Goal: Transaction & Acquisition: Purchase product/service

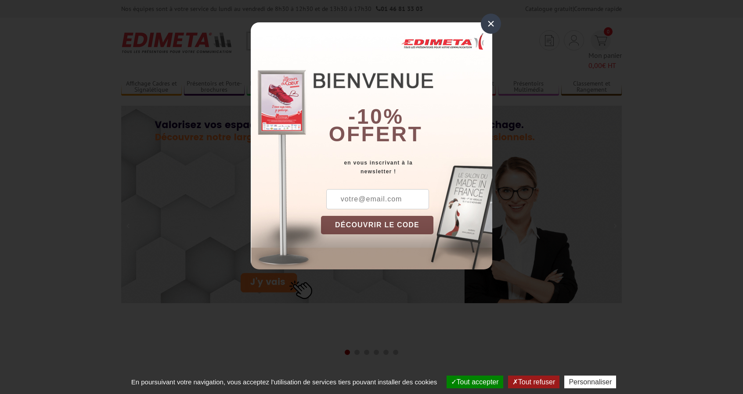
click at [487, 22] on div "×" at bounding box center [491, 24] width 20 height 20
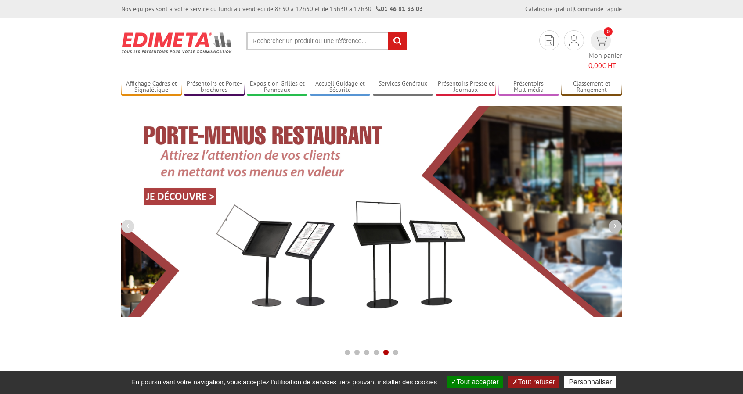
click at [613, 220] on button "button" at bounding box center [615, 226] width 13 height 13
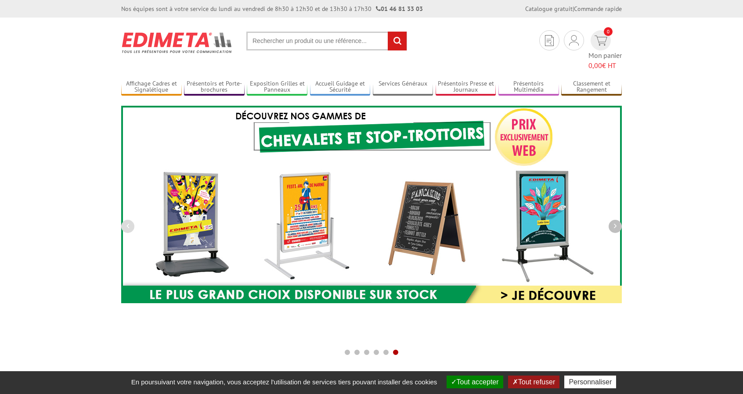
click at [614, 222] on icon "button" at bounding box center [615, 226] width 3 height 8
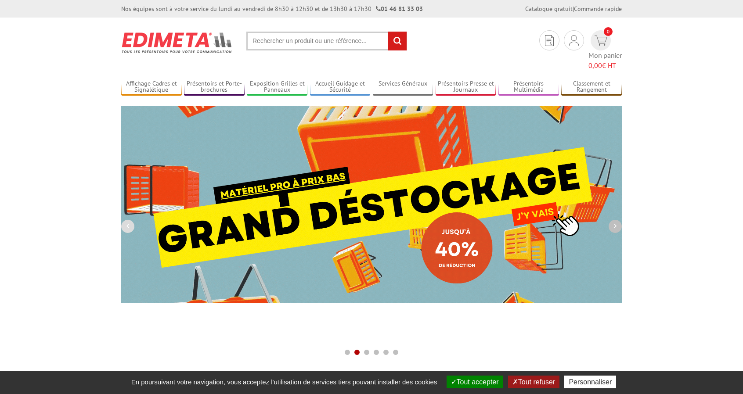
click at [614, 222] on icon "button" at bounding box center [615, 226] width 3 height 8
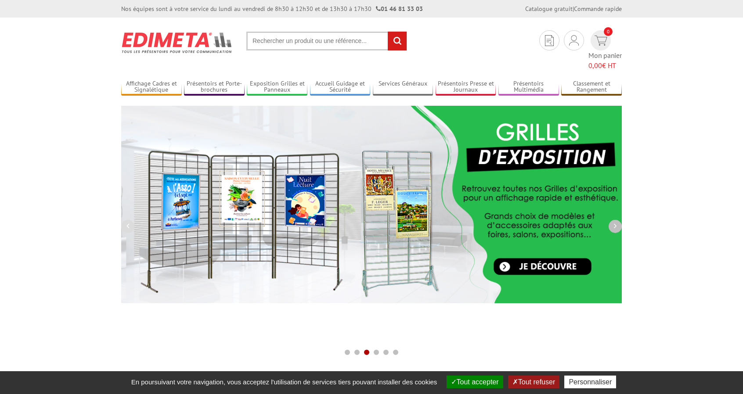
click at [614, 222] on icon "button" at bounding box center [615, 226] width 3 height 8
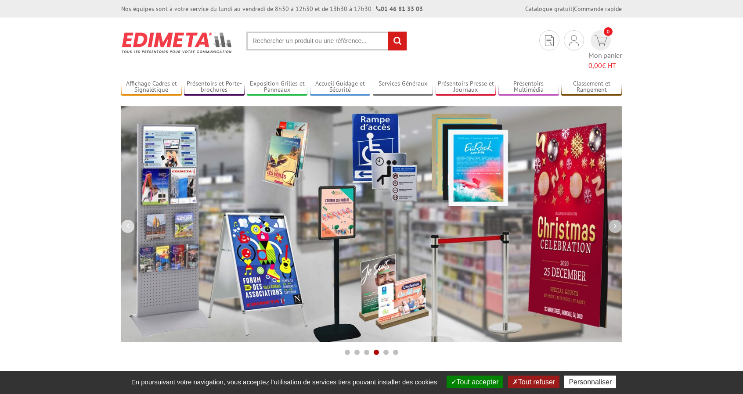
click at [614, 222] on icon "button" at bounding box center [615, 226] width 3 height 8
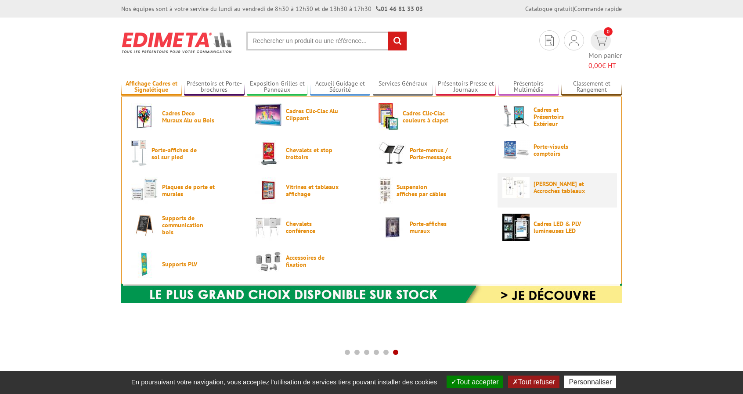
click at [543, 180] on span "[PERSON_NAME] et Accroches tableaux" at bounding box center [560, 187] width 53 height 14
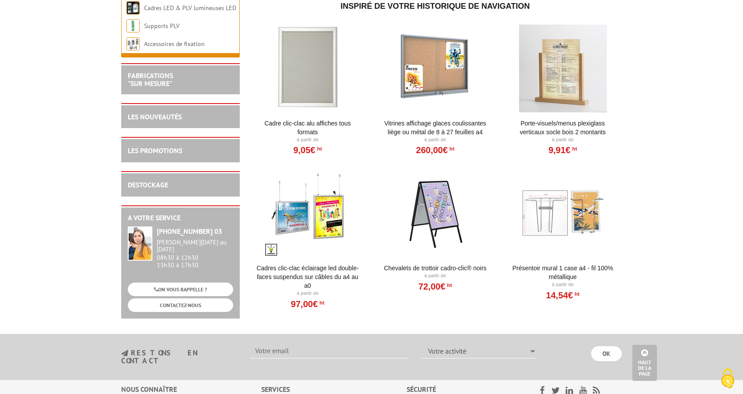
scroll to position [527, 0]
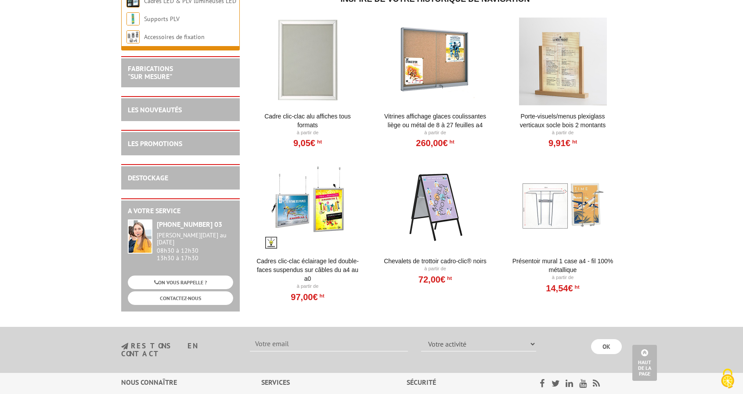
click at [328, 194] on div at bounding box center [307, 206] width 108 height 88
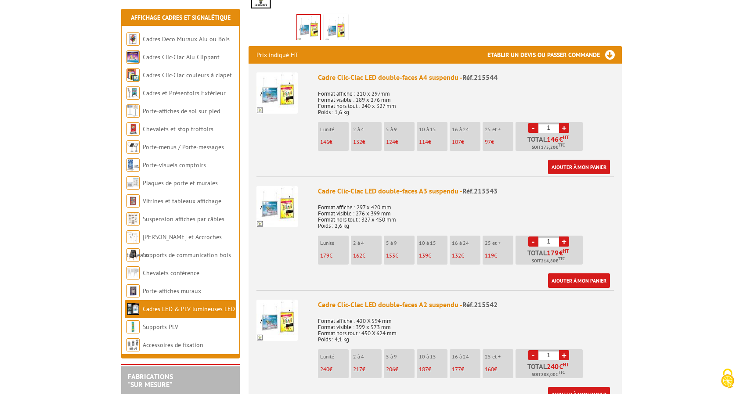
scroll to position [307, 0]
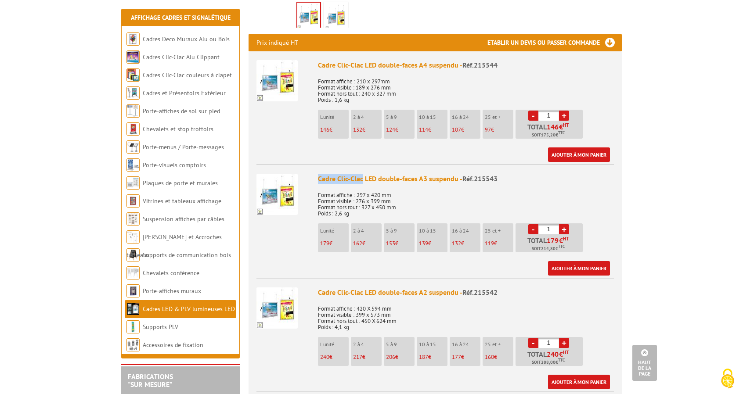
drag, startPoint x: 316, startPoint y: 177, endPoint x: 360, endPoint y: 179, distance: 43.9
click at [361, 178] on li "Cadre Clic-Clac LED double-faces A3 suspendu - Réf.215543 Format affiche : 297 …" at bounding box center [434, 220] width 357 height 112
copy div "Cadre Clic-Clac"
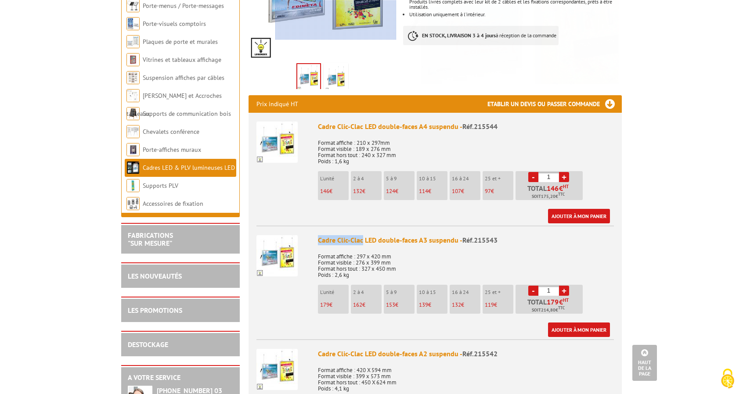
scroll to position [0, 0]
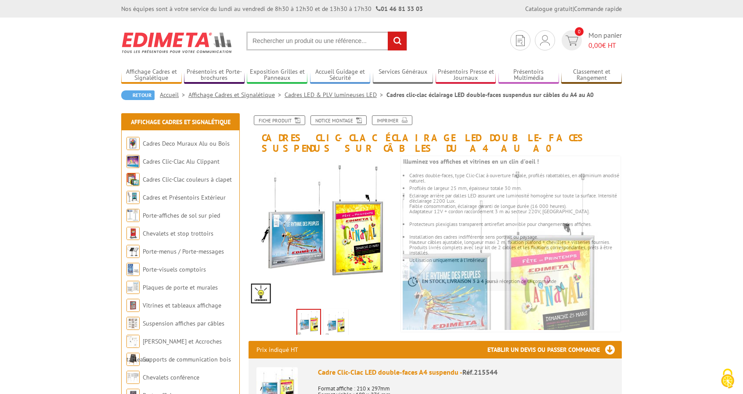
click at [309, 44] on input "text" at bounding box center [326, 41] width 161 height 19
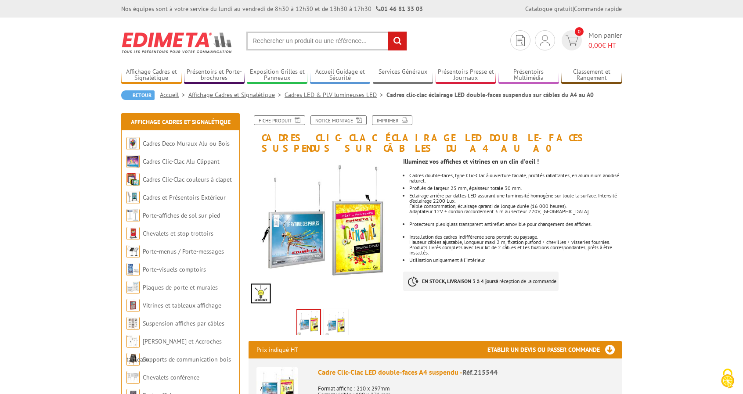
paste input "Cadre Clic-Clac"
type input "Cadre Clic-Clac suspendu"
click at [388, 32] on input "rechercher" at bounding box center [397, 41] width 19 height 19
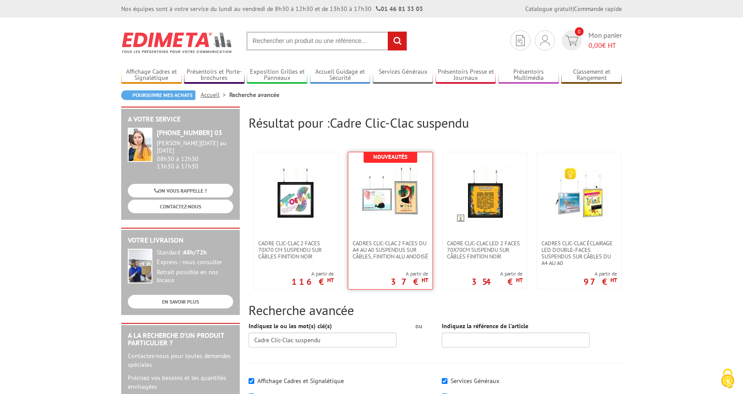
click at [399, 208] on img at bounding box center [390, 194] width 57 height 57
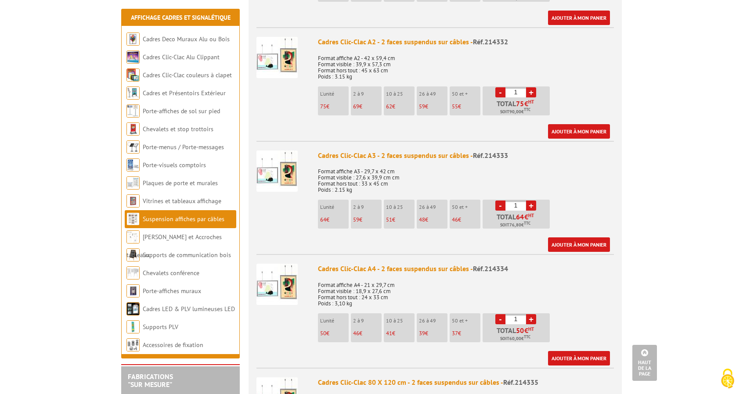
scroll to position [527, 0]
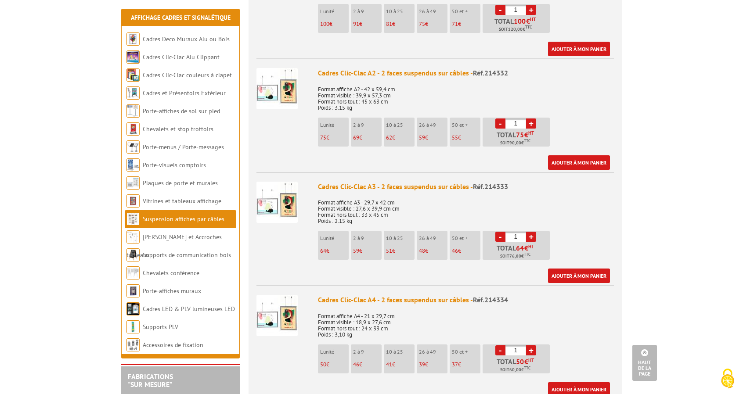
click at [372, 188] on div "Cadres Clic-Clac A3 - 2 faces suspendus sur câbles - Réf.214333" at bounding box center [466, 187] width 296 height 10
click at [490, 188] on span "Réf.214333" at bounding box center [490, 186] width 35 height 9
click at [286, 204] on img at bounding box center [276, 202] width 41 height 41
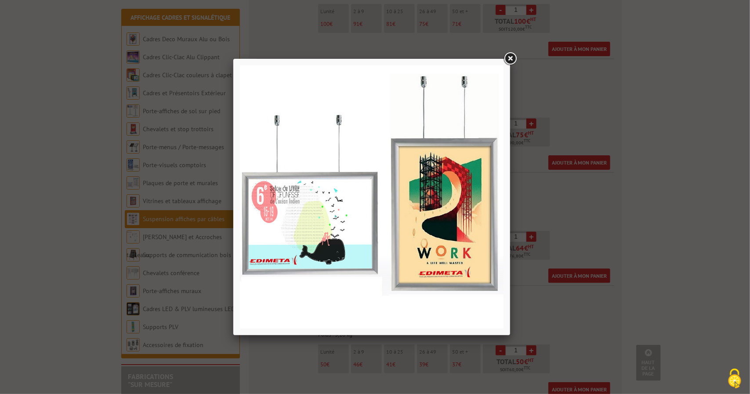
click at [625, 213] on div at bounding box center [375, 197] width 750 height 394
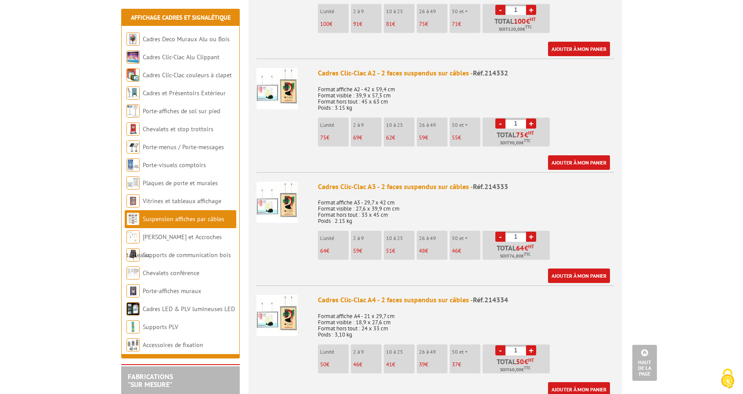
click at [274, 202] on img at bounding box center [276, 202] width 41 height 41
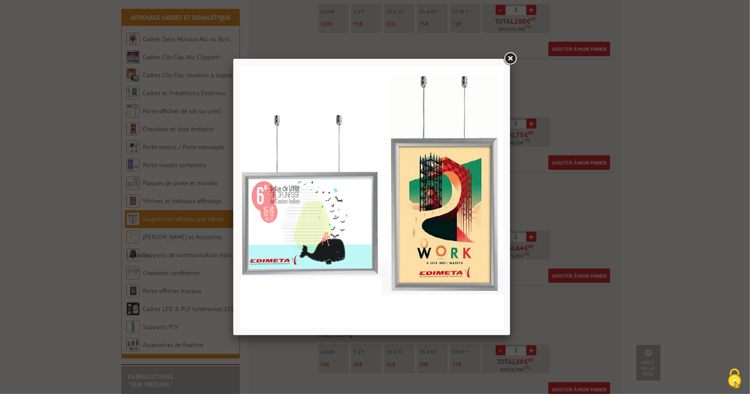
click at [565, 203] on div at bounding box center [375, 197] width 750 height 394
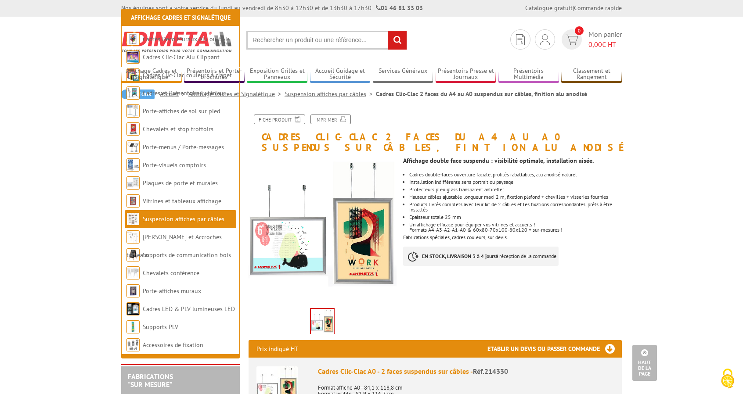
scroll to position [0, 0]
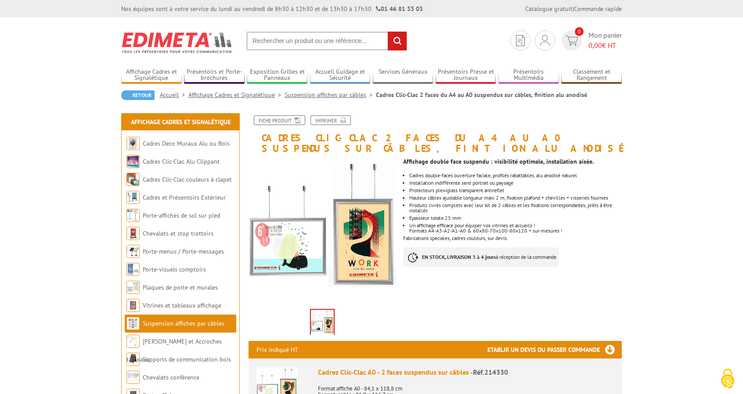
click at [318, 39] on input "text" at bounding box center [326, 41] width 161 height 19
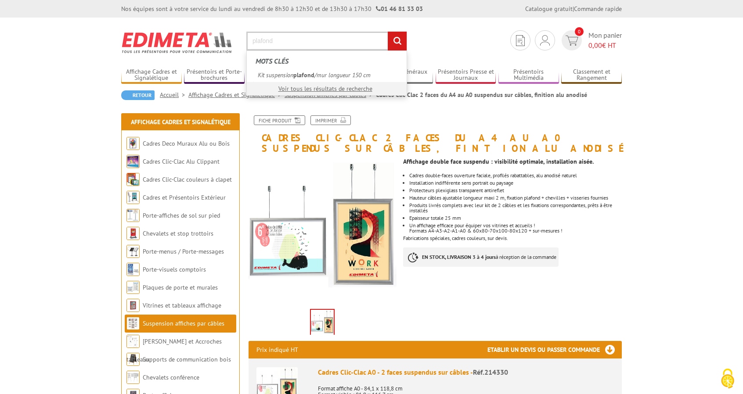
type input "plafond"
click at [388, 32] on input "rechercher" at bounding box center [397, 41] width 19 height 19
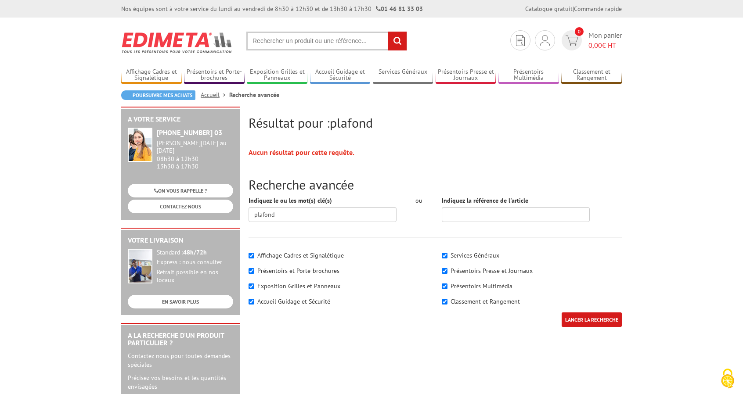
click at [327, 37] on input "text" at bounding box center [326, 41] width 161 height 19
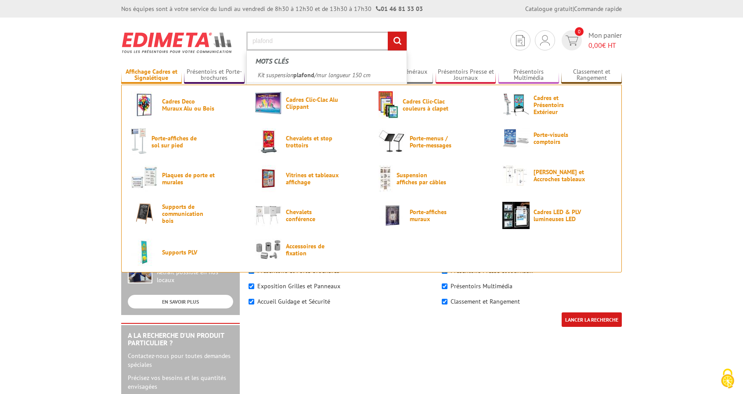
type input "plafond"
click at [166, 77] on link "Affichage Cadres et Signalétique" at bounding box center [151, 75] width 61 height 14
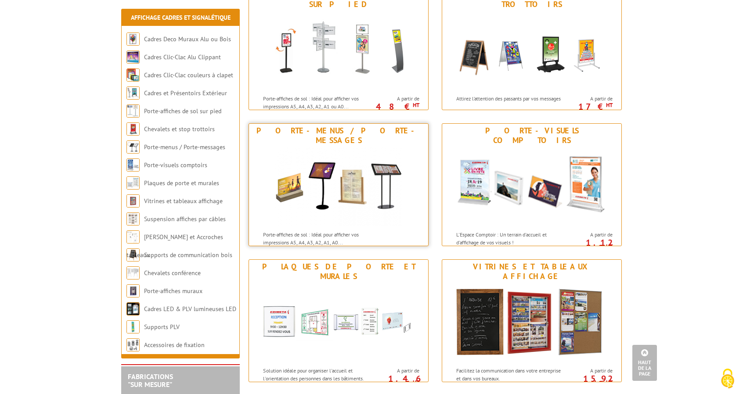
scroll to position [506, 0]
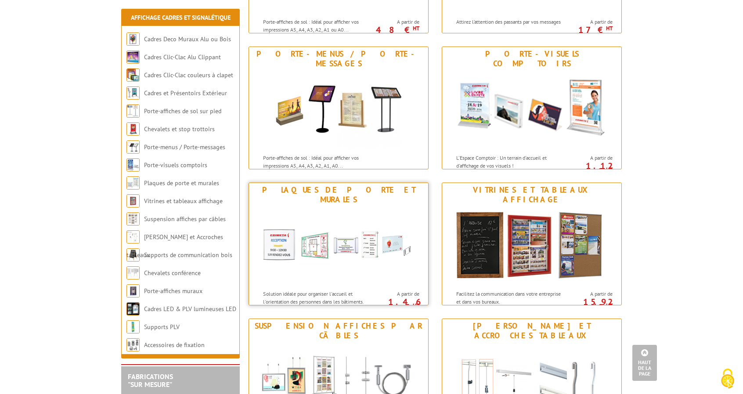
click at [351, 193] on div "Plaques de porte et murales" at bounding box center [338, 194] width 175 height 19
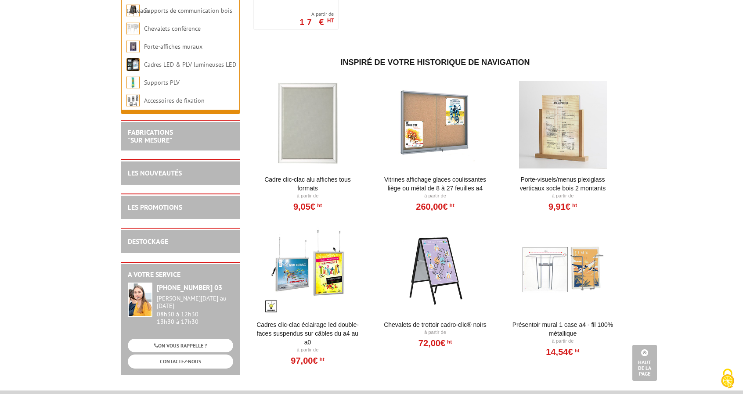
scroll to position [703, 0]
